Goal: Task Accomplishment & Management: Use online tool/utility

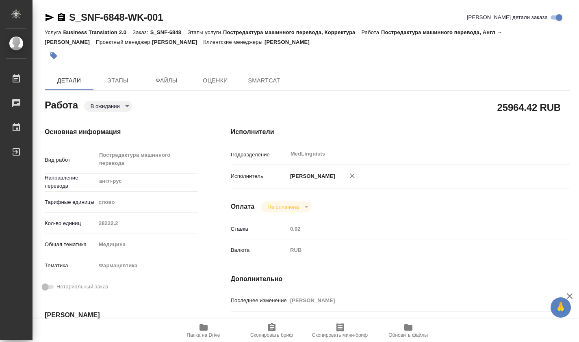
type textarea "x"
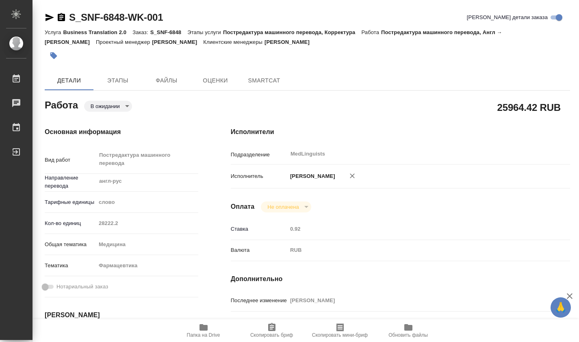
type textarea "x"
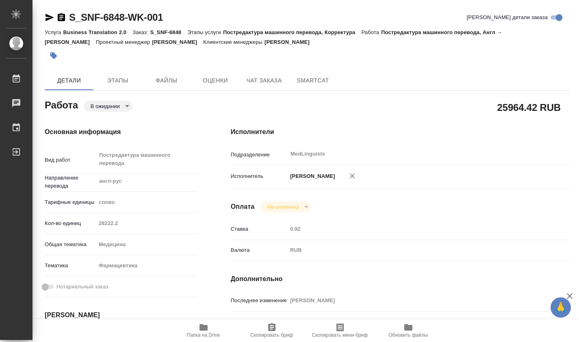
type textarea "x"
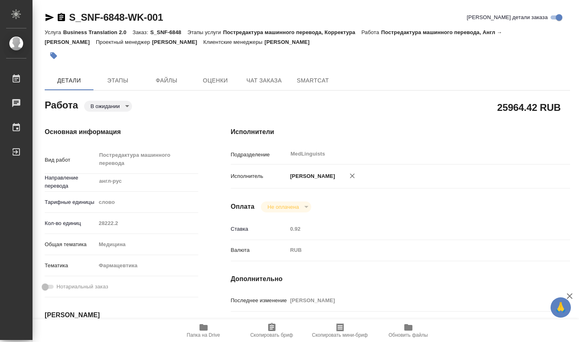
scroll to position [135, 0]
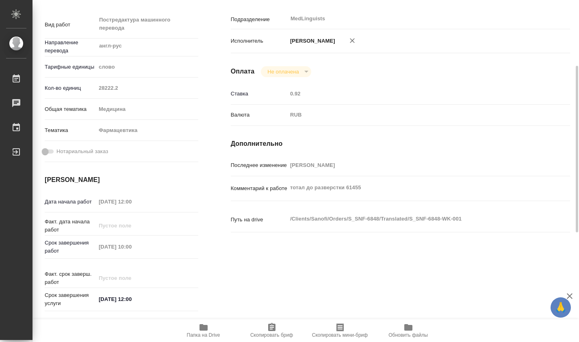
type textarea "x"
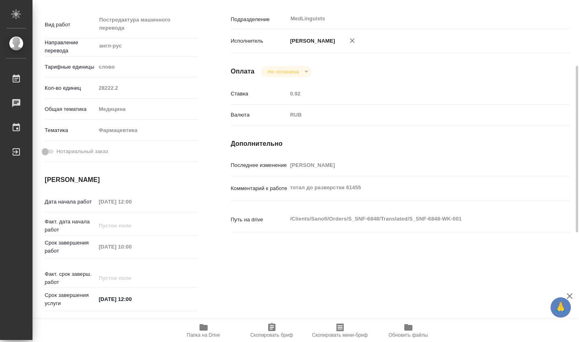
scroll to position [0, 0]
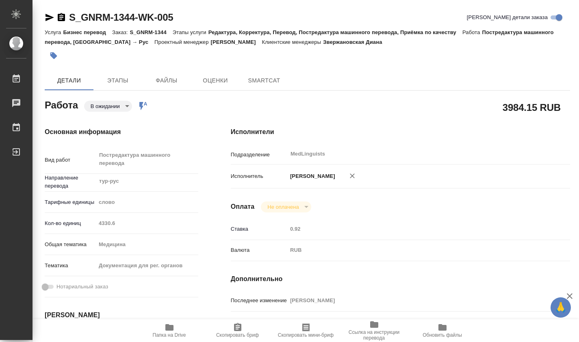
type textarea "x"
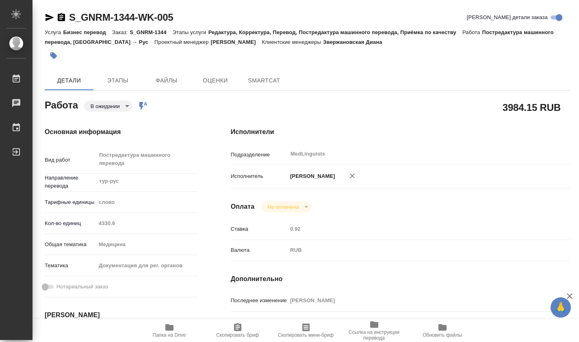
type textarea "x"
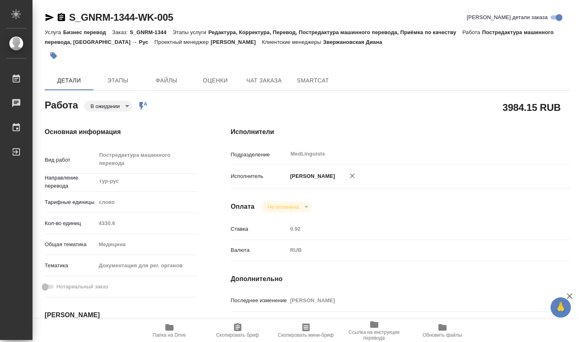
type textarea "x"
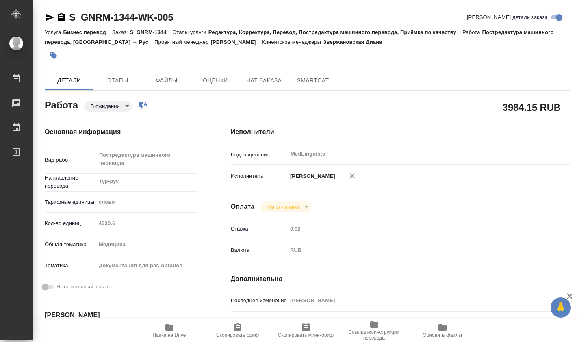
type textarea "x"
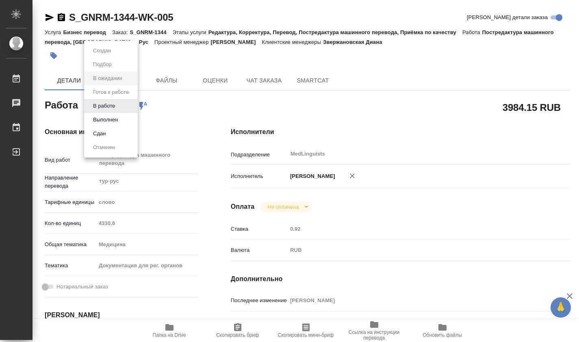
click at [129, 106] on body "🙏 .cls-1 fill:#fff; AWATERA [PERSON_NAME] 0 Чаты График Выйти S_GNRM-1344-WK-00…" at bounding box center [289, 171] width 579 height 342
click at [101, 106] on button "В работе" at bounding box center [104, 105] width 27 height 9
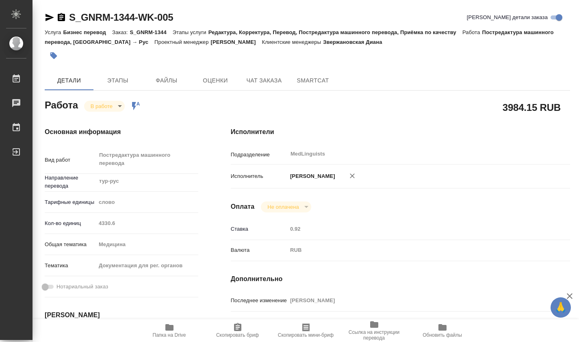
type textarea "x"
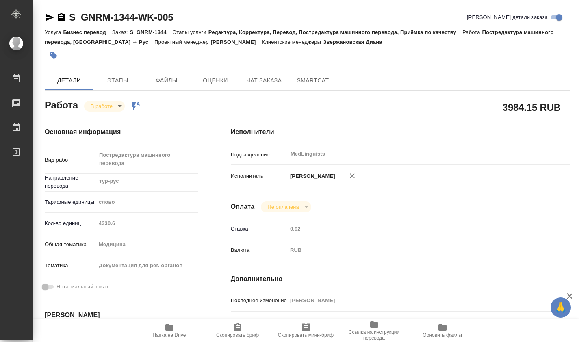
type textarea "x"
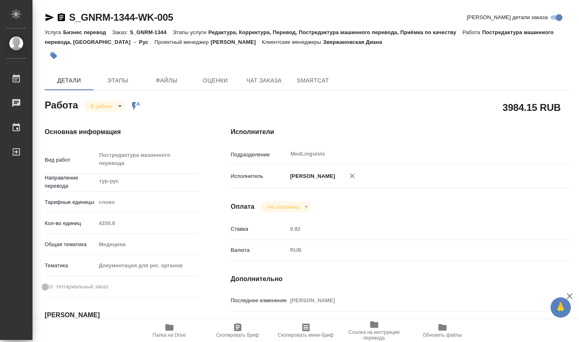
type textarea "x"
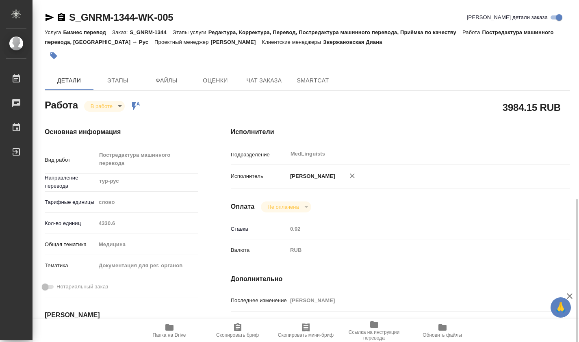
scroll to position [135, 0]
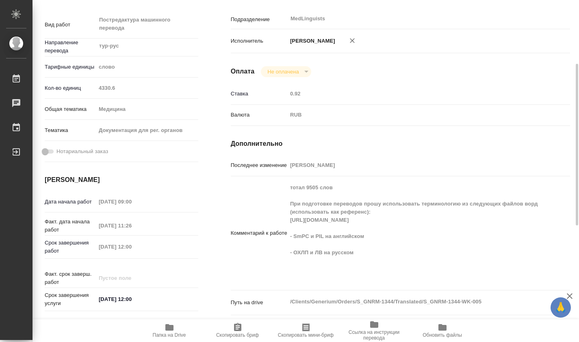
click at [167, 327] on icon "button" at bounding box center [169, 327] width 8 height 6
